Goal: Information Seeking & Learning: Learn about a topic

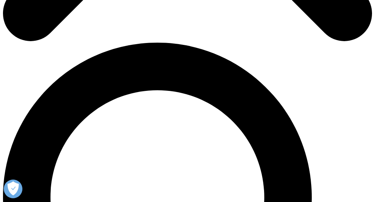
scroll to position [341, 0]
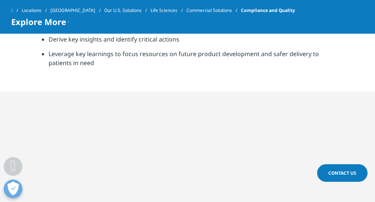
scroll to position [336, 0]
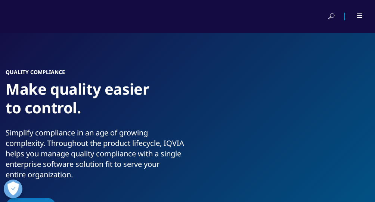
click at [362, 26] on div at bounding box center [187, 16] width 375 height 33
click at [362, 18] on span at bounding box center [360, 17] width 6 height 1
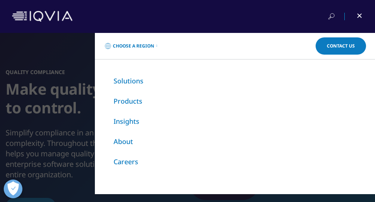
click at [121, 143] on link "About" at bounding box center [123, 141] width 19 height 9
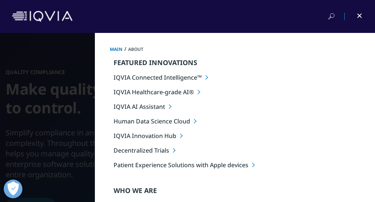
click at [168, 78] on li "IQVIA Connected Intelligence™" at bounding box center [245, 77] width 262 height 8
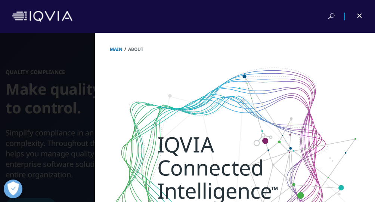
click at [362, 16] on div at bounding box center [360, 15] width 6 height 1
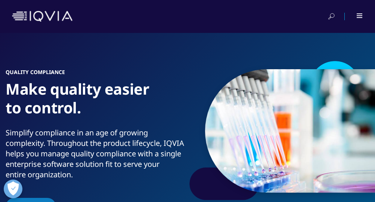
click at [362, 16] on div at bounding box center [360, 15] width 6 height 4
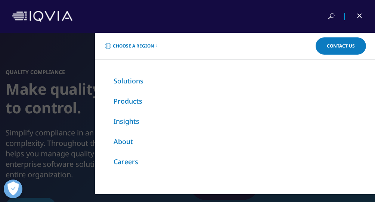
click at [122, 143] on link "About" at bounding box center [123, 141] width 19 height 9
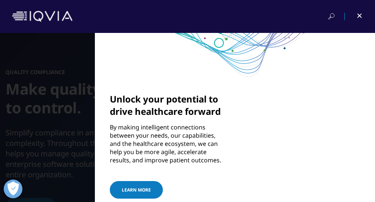
scroll to position [206, 0]
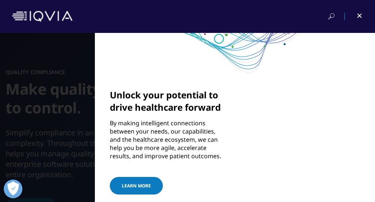
click at [357, 13] on div at bounding box center [355, 16] width 17 height 7
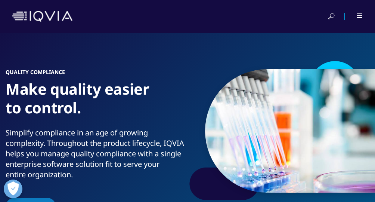
click at [358, 14] on div at bounding box center [360, 15] width 6 height 4
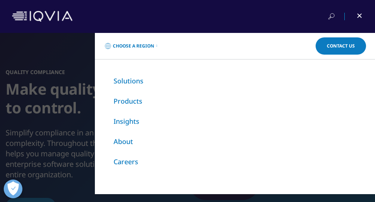
click at [129, 84] on link "Solutions" at bounding box center [129, 80] width 30 height 9
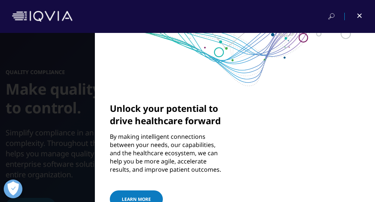
scroll to position [761, 0]
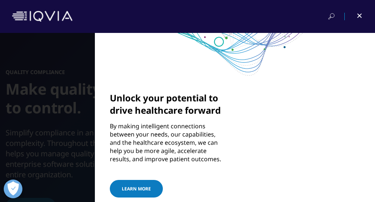
click at [362, 19] on div at bounding box center [355, 16] width 17 height 7
